Goal: Navigation & Orientation: Find specific page/section

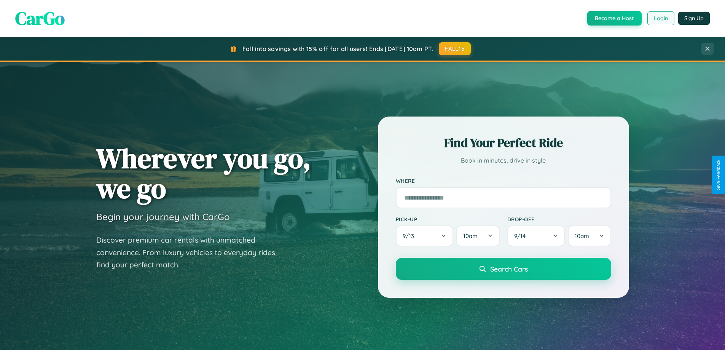
click at [660, 18] on button "Login" at bounding box center [660, 18] width 27 height 14
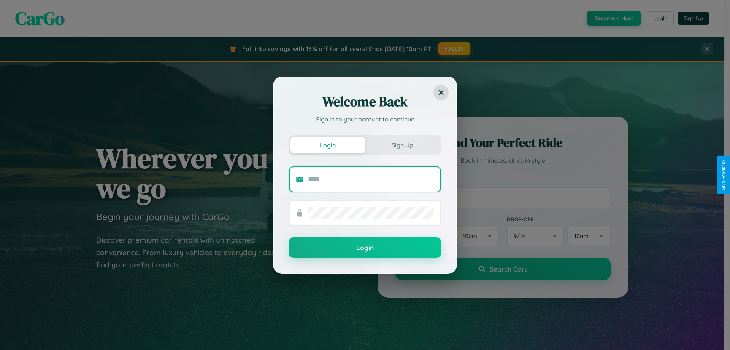
click at [371, 179] on input "text" at bounding box center [371, 179] width 126 height 12
type input "**********"
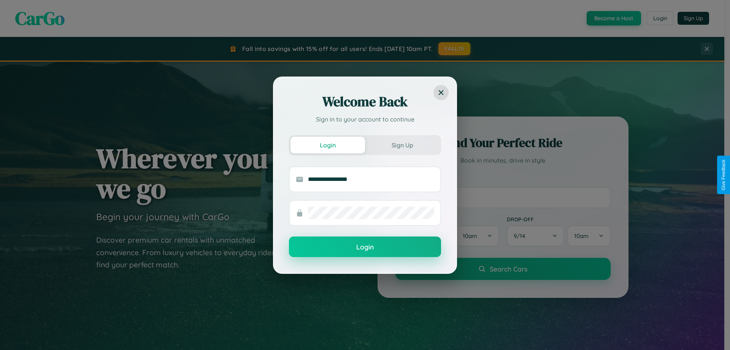
click at [365, 247] on button "Login" at bounding box center [365, 246] width 152 height 21
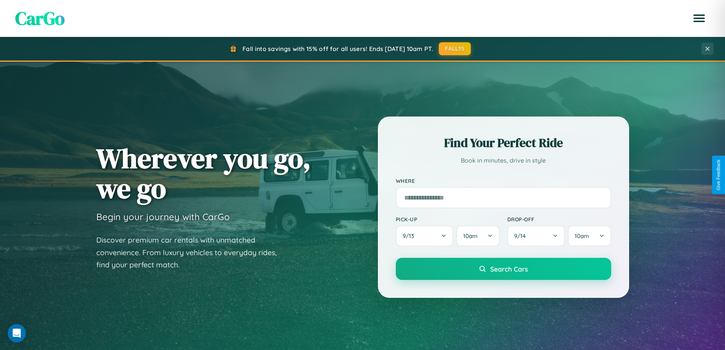
scroll to position [523, 0]
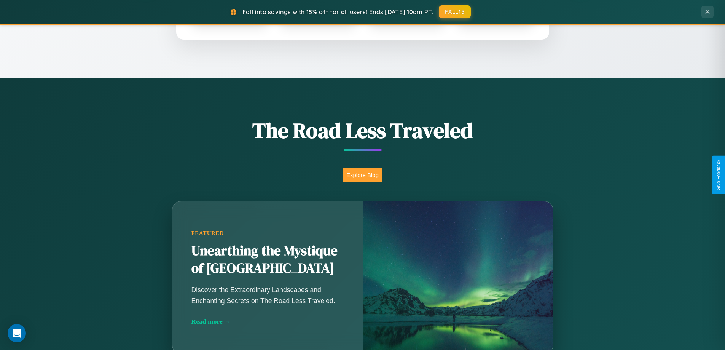
click at [362, 175] on button "Explore Blog" at bounding box center [362, 175] width 40 height 14
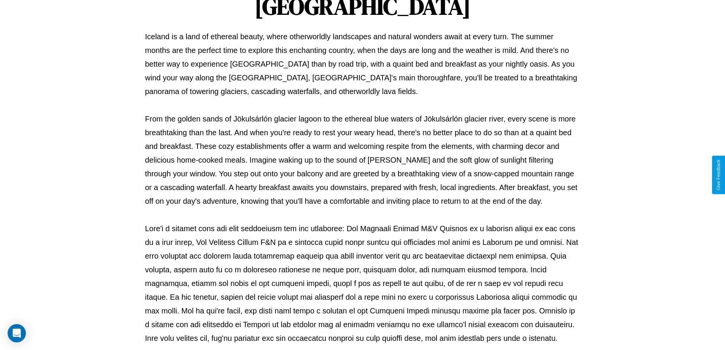
scroll to position [246, 0]
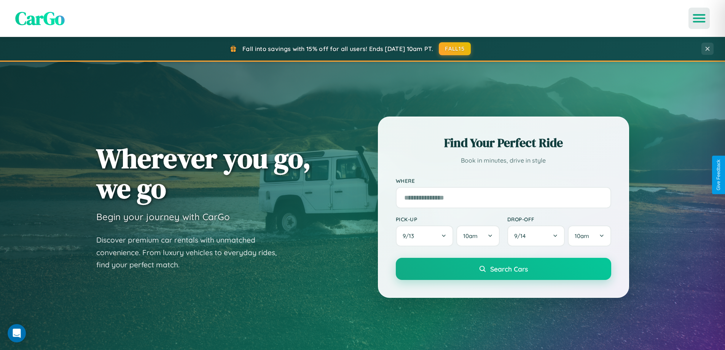
click at [699, 18] on icon "Open menu" at bounding box center [698, 18] width 11 height 7
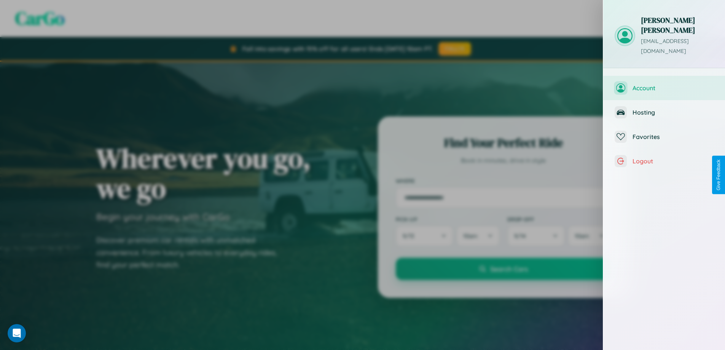
click at [664, 84] on span "Account" at bounding box center [672, 88] width 81 height 8
